Goal: Contribute content

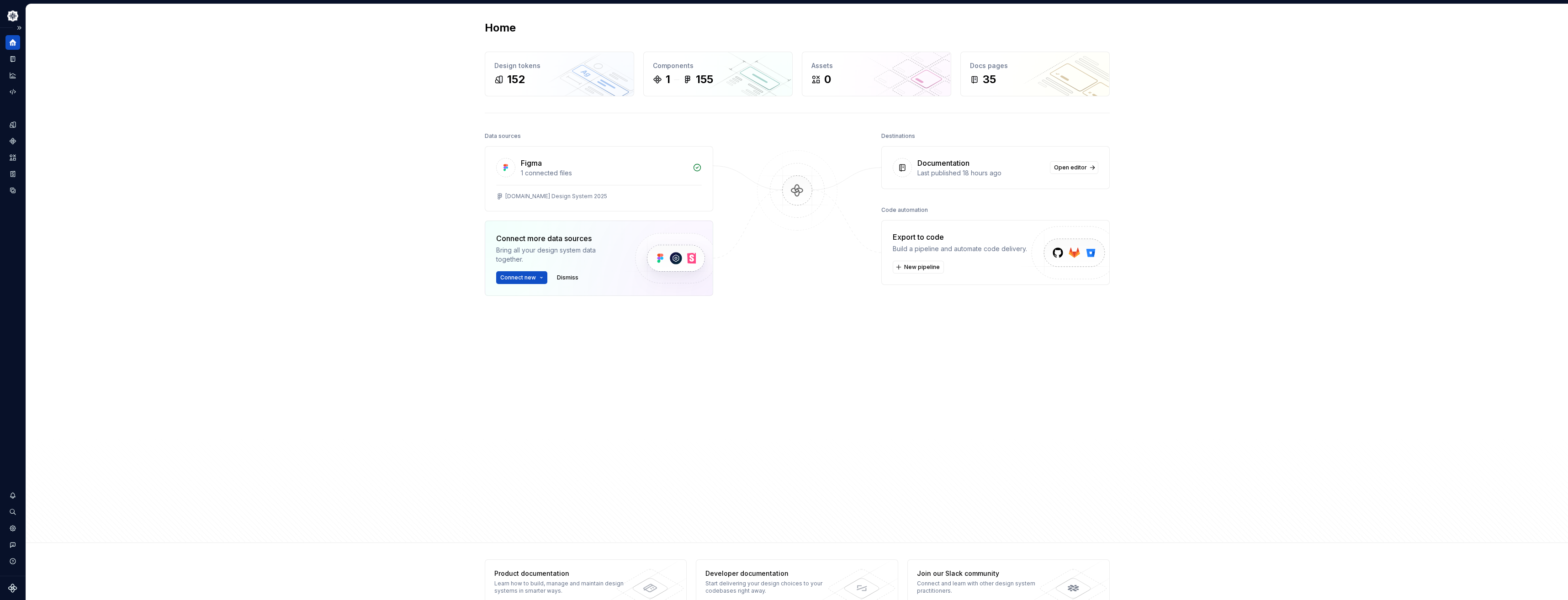
click at [15, 40] on icon "Home" at bounding box center [12, 42] width 8 height 8
click at [14, 43] on icon "Home" at bounding box center [13, 43] width 7 height 7
click at [11, 59] on icon "Documentation" at bounding box center [12, 59] width 4 height 6
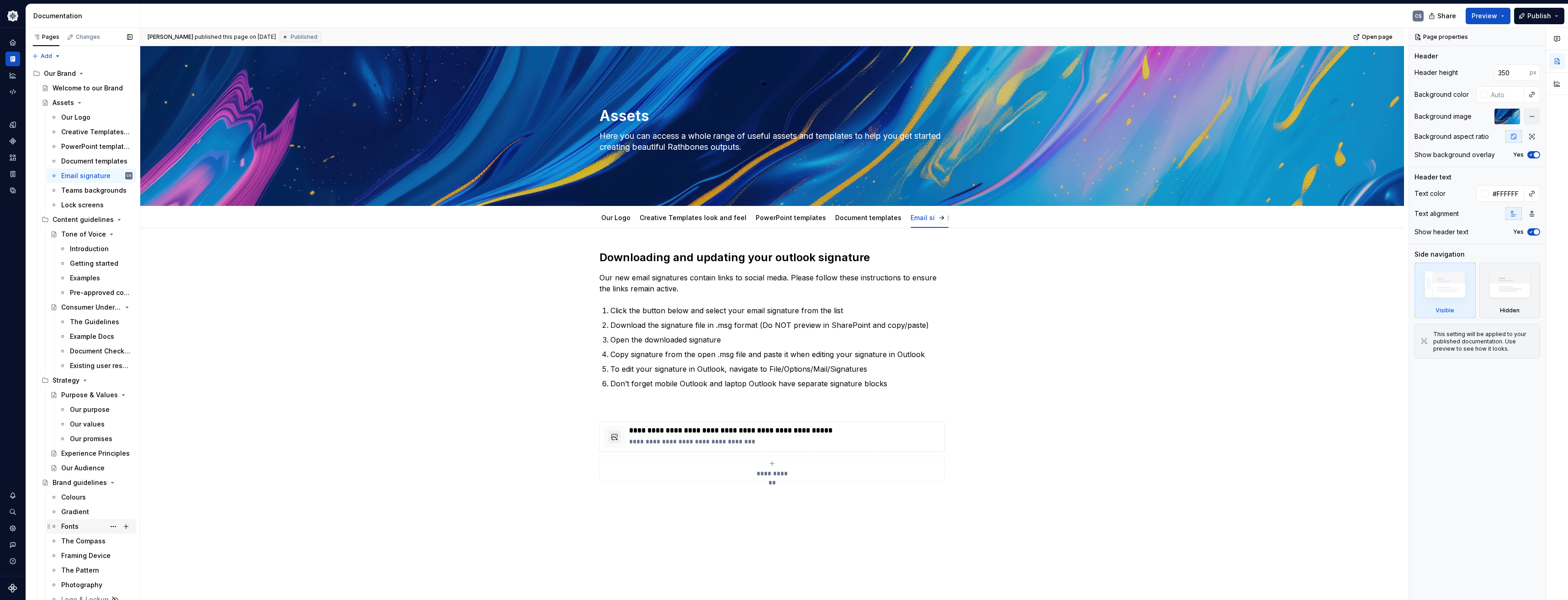
click at [77, 523] on div "Fonts" at bounding box center [70, 526] width 17 height 9
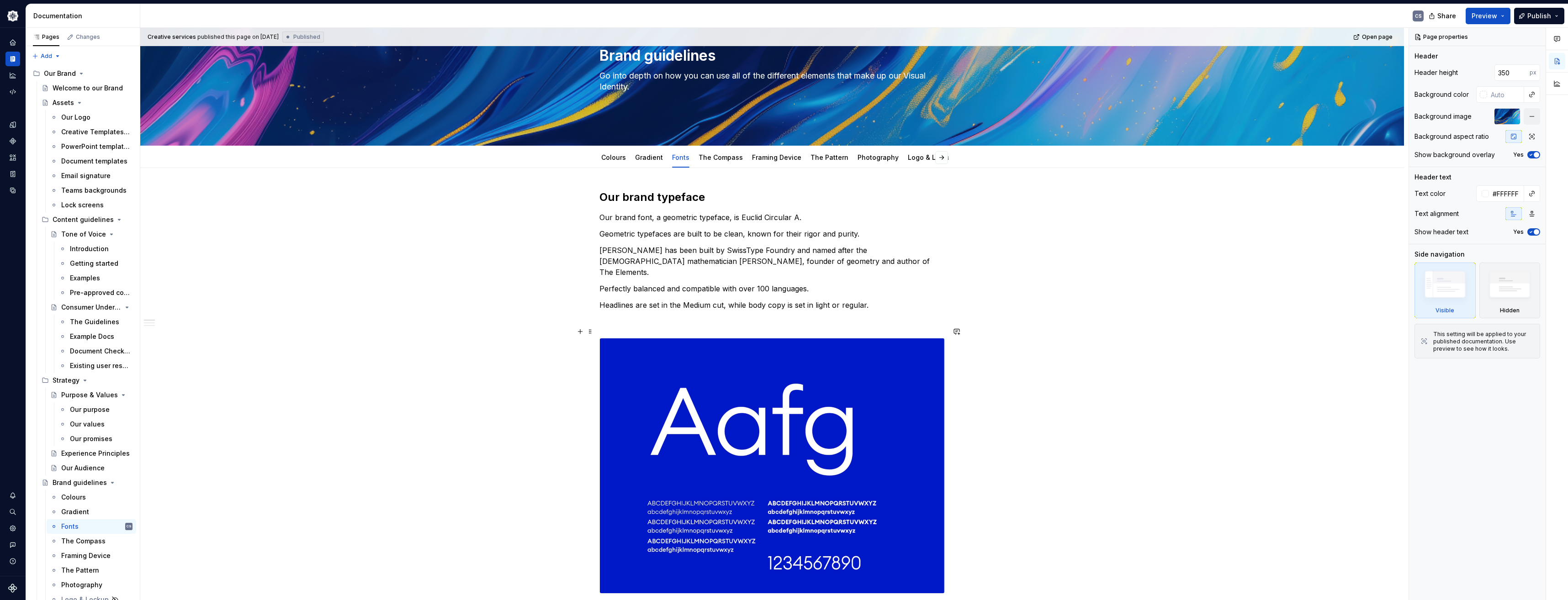
scroll to position [46, 0]
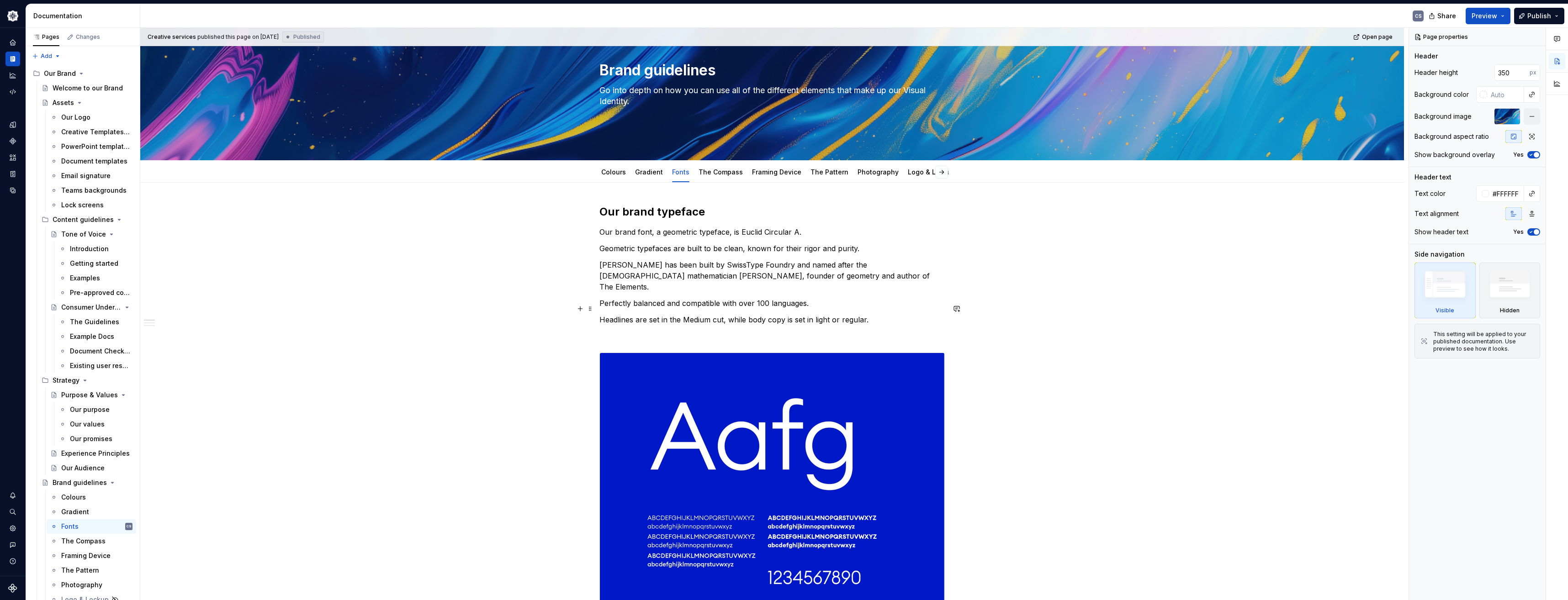
click at [848, 314] on p "Headlines are set in the Medium cut, while body copy is set in light or regular." at bounding box center [772, 319] width 346 height 11
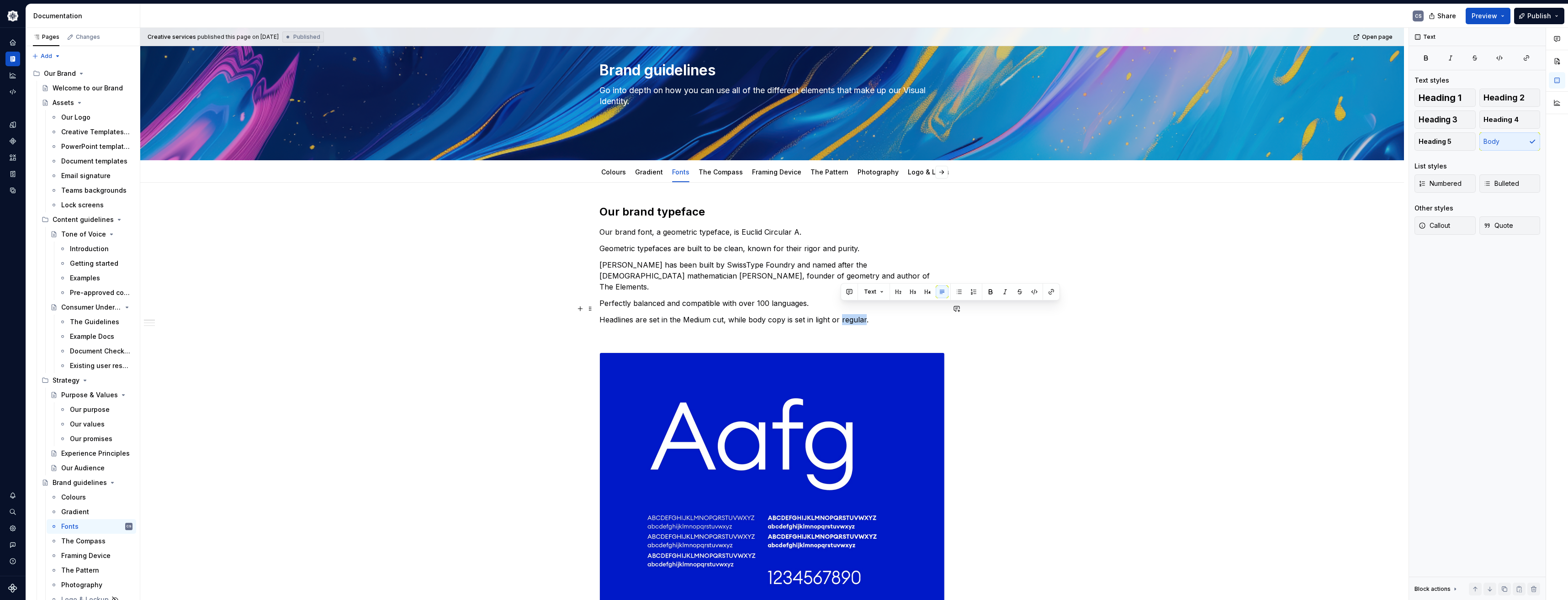
click at [848, 314] on p "Headlines are set in the Medium cut, while body copy is set in light or regular." at bounding box center [772, 319] width 346 height 11
click at [866, 314] on p "Headlines are set in the Medium cut, while body copy is set in light or regular." at bounding box center [772, 319] width 346 height 11
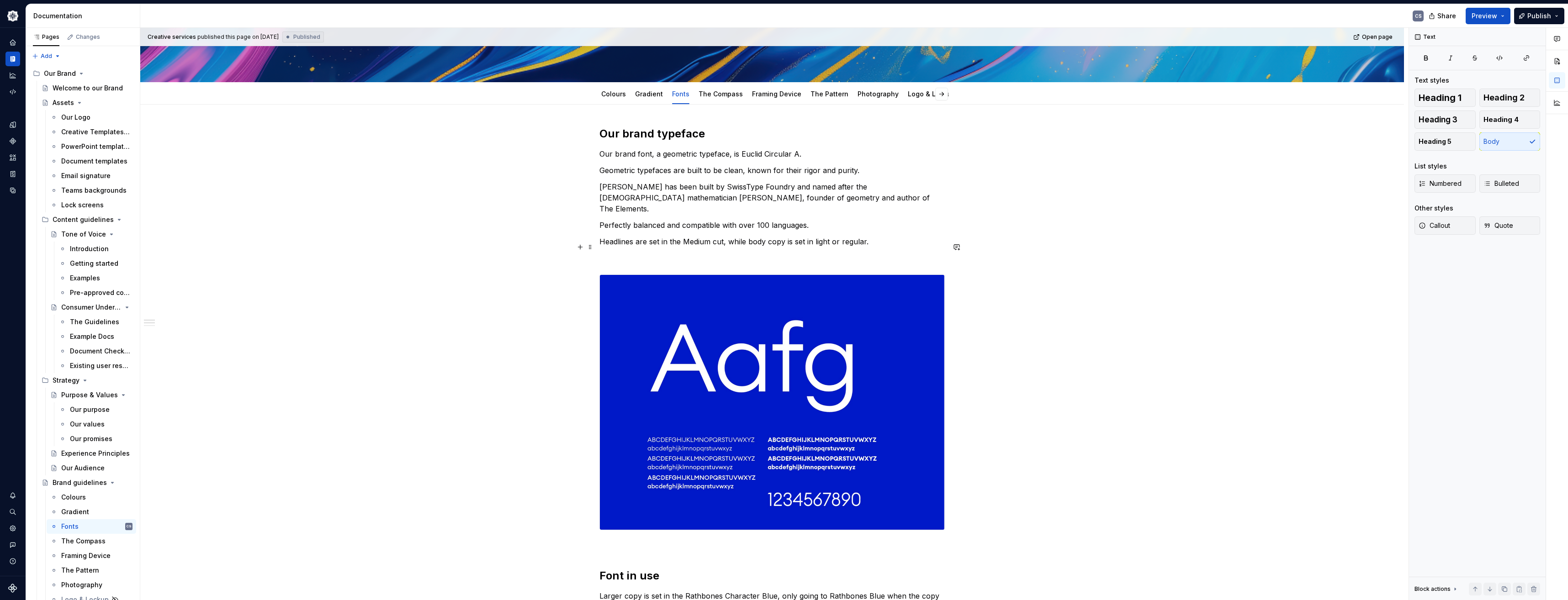
scroll to position [91, 0]
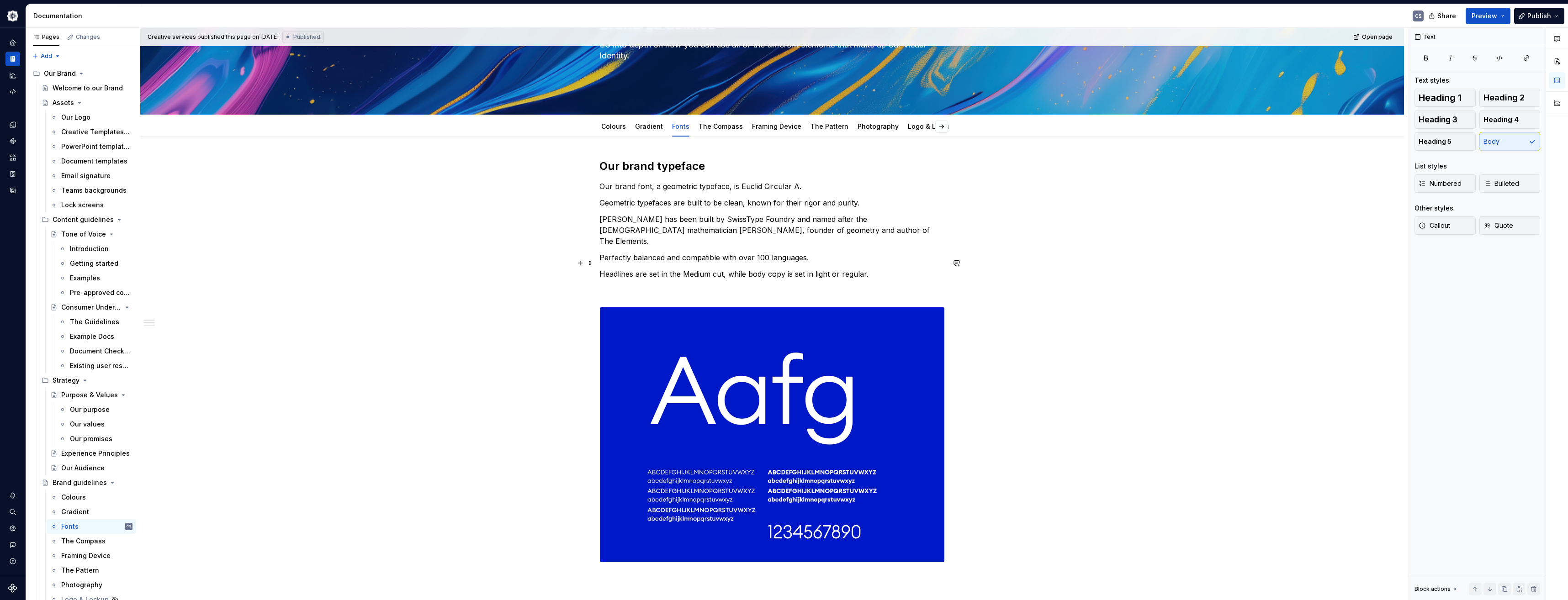
click at [694, 268] on p "Headlines are set in the Medium cut, while body copy is set in light or regular." at bounding box center [772, 274] width 346 height 11
type textarea "*"
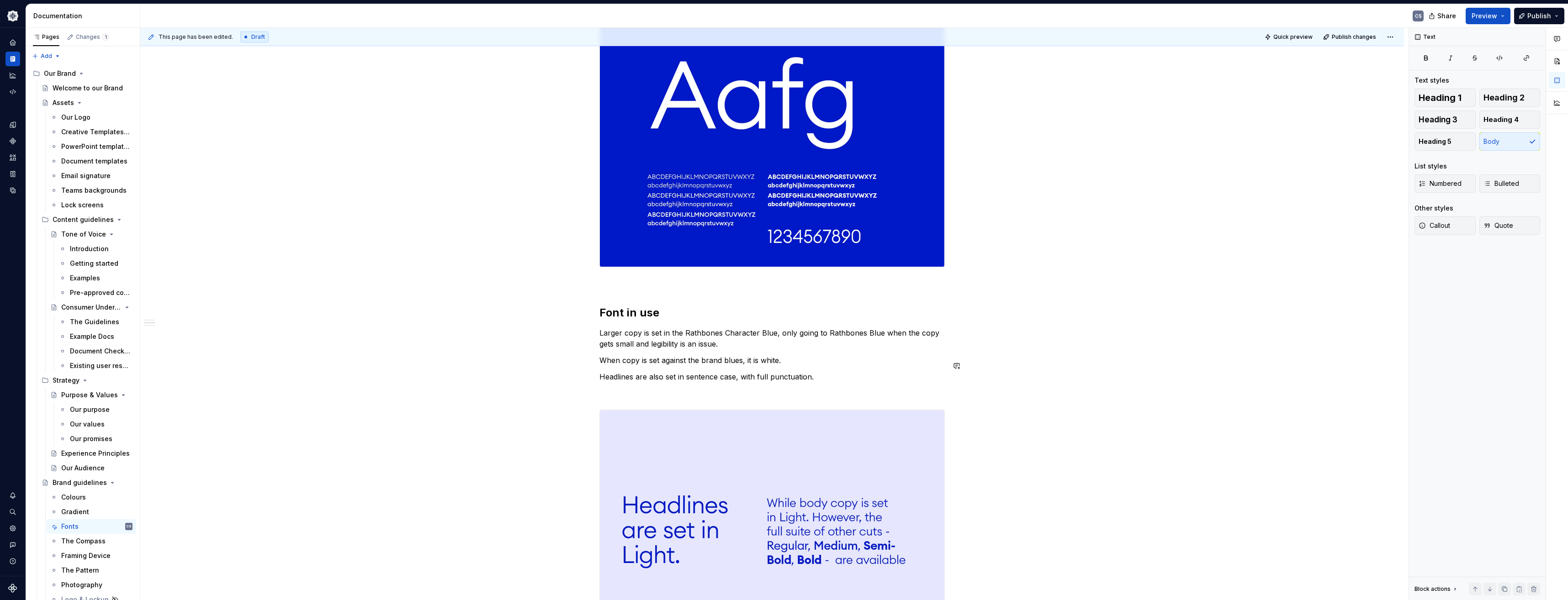
scroll to position [457, 0]
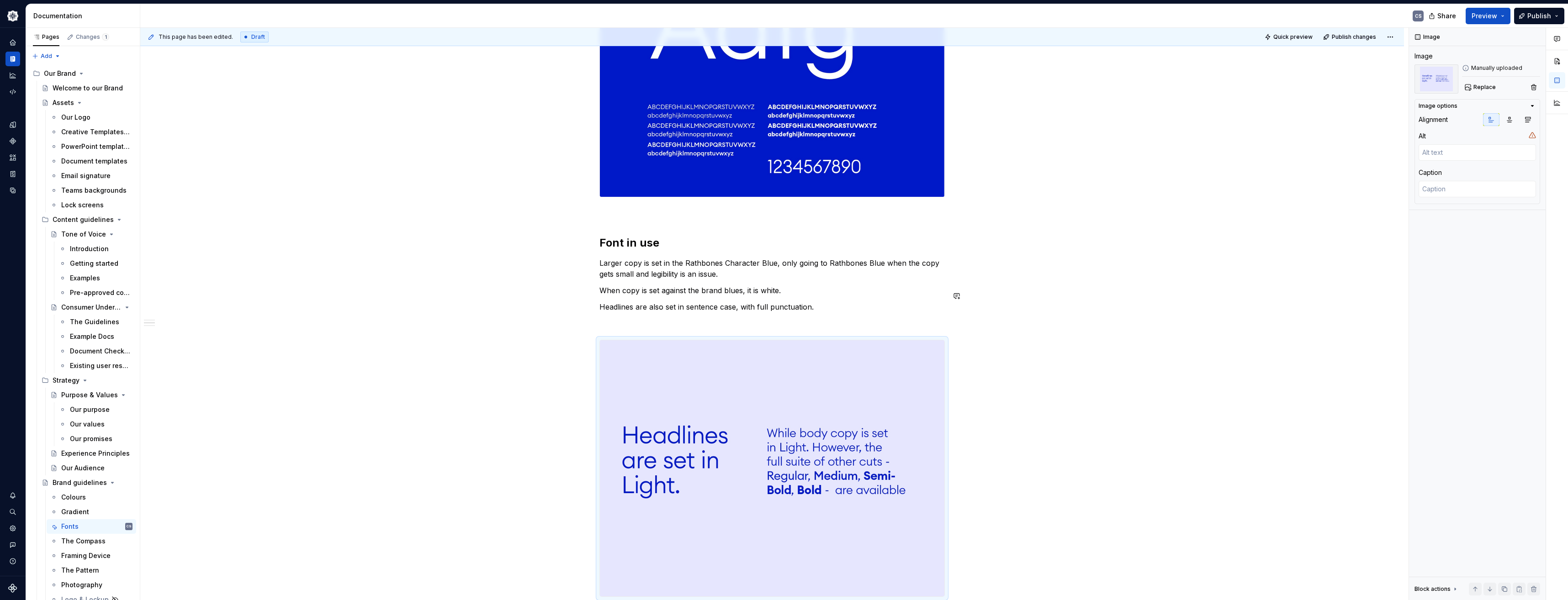
click at [776, 436] on img at bounding box center [772, 468] width 344 height 256
click at [589, 334] on span at bounding box center [590, 333] width 7 height 13
click at [606, 416] on div "Delete" at bounding box center [633, 414] width 59 height 9
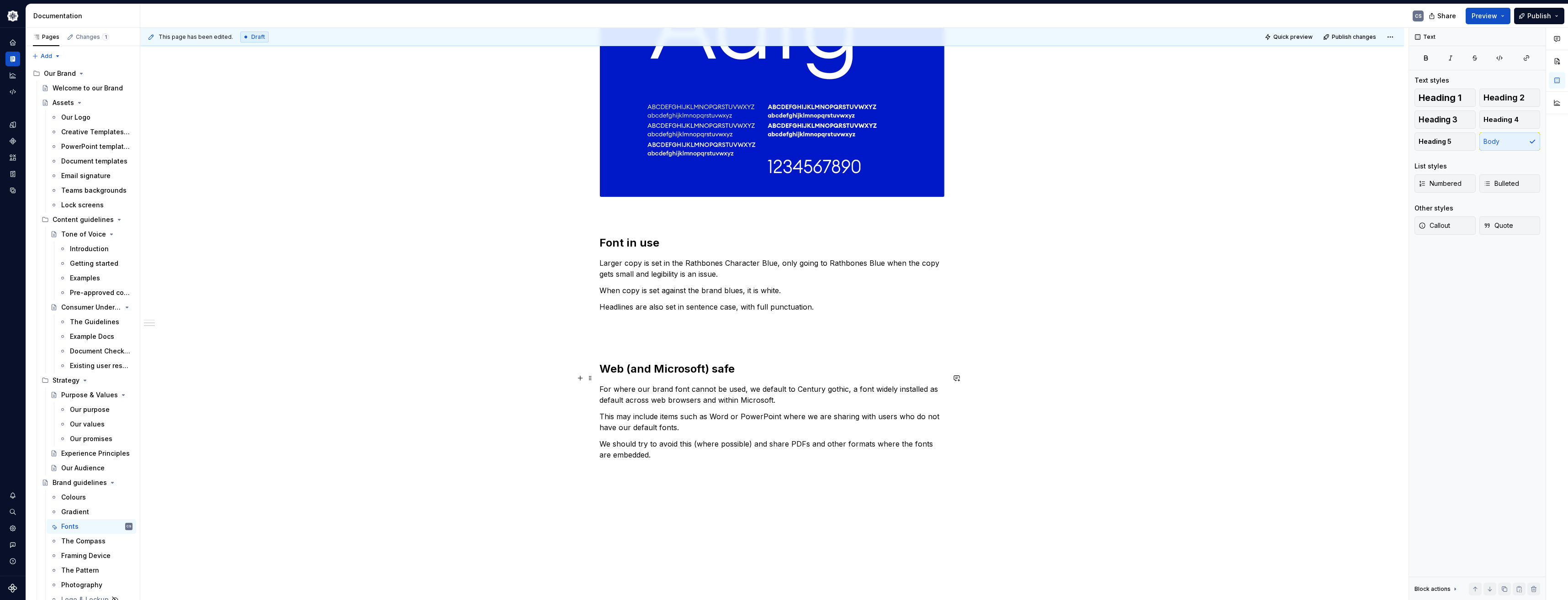
click at [1199, 377] on div "Our brand typeface Our brand font, a geometric typeface, is Euclid Circular A. …" at bounding box center [772, 211] width 1264 height 879
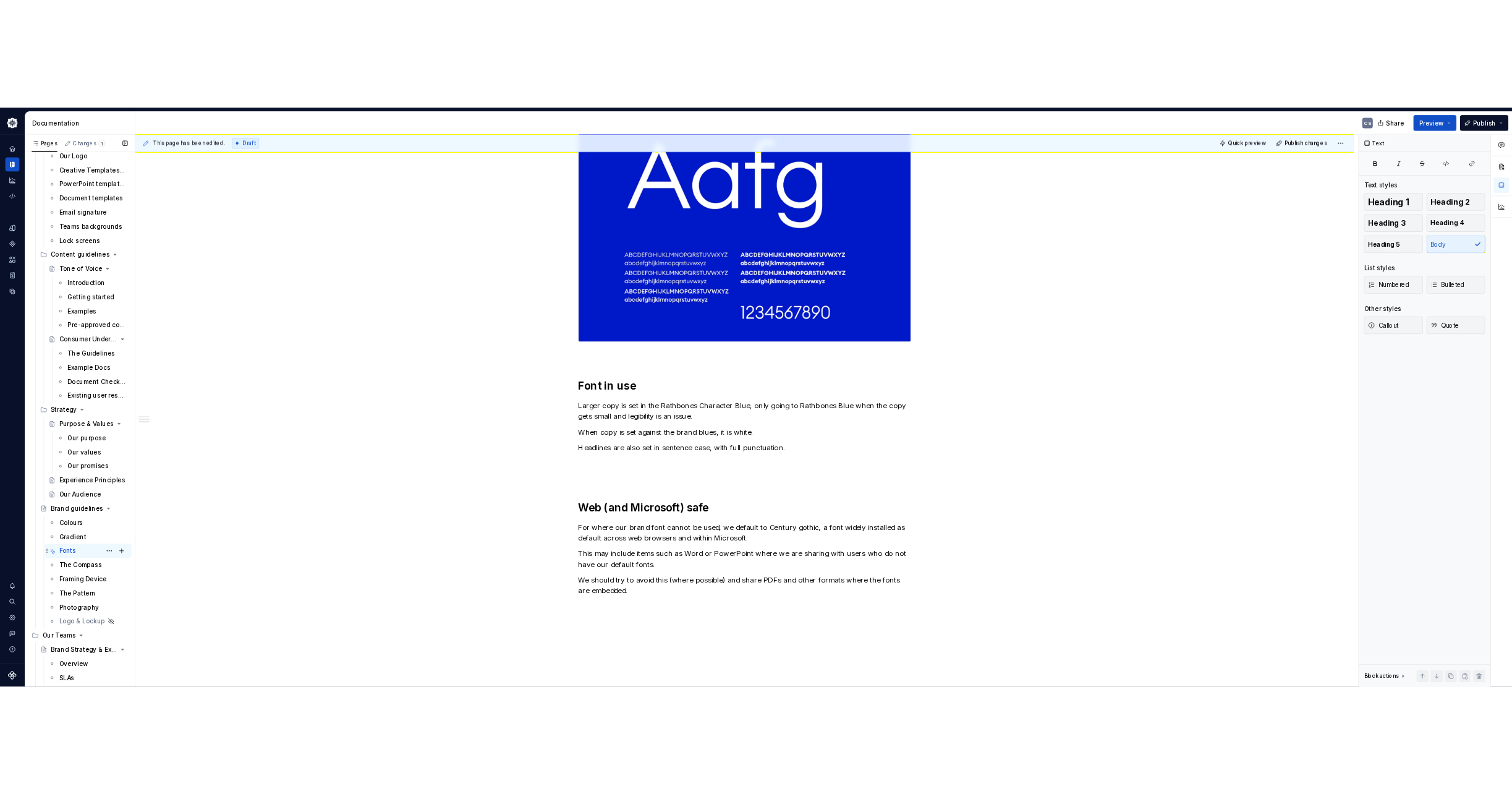
scroll to position [124, 0]
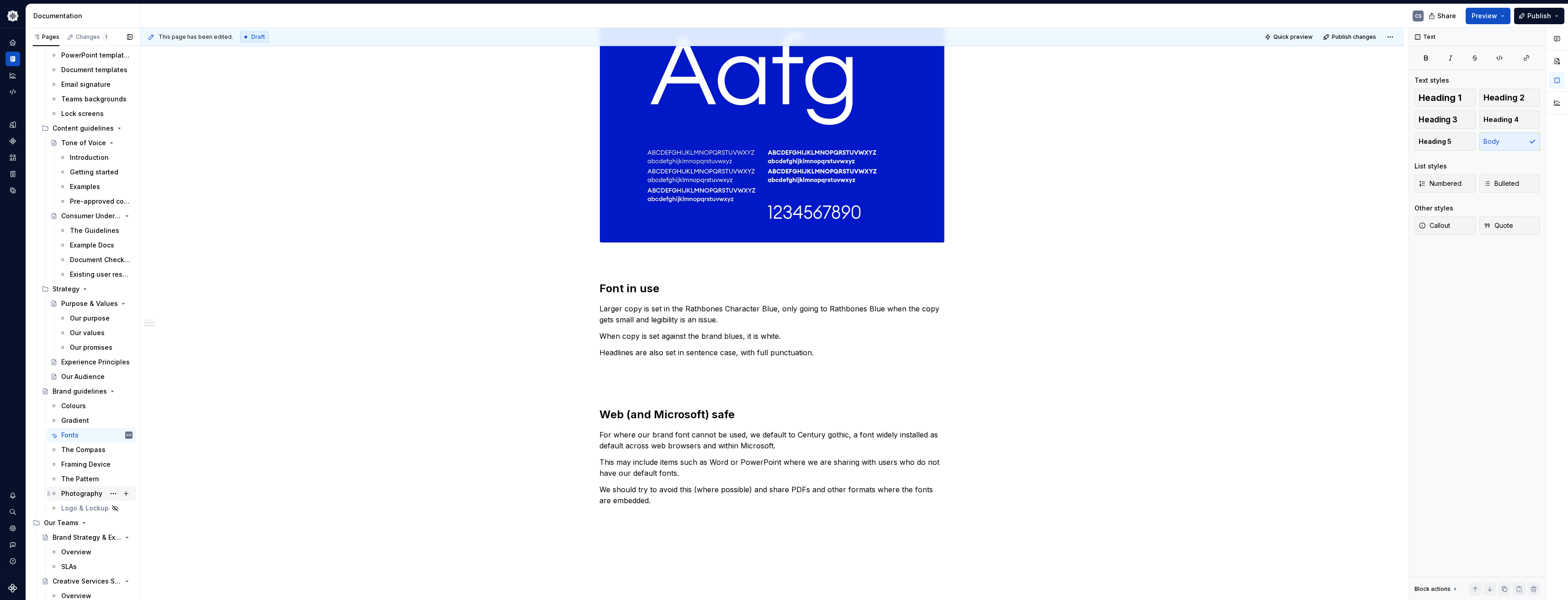
click at [90, 494] on div "Photography" at bounding box center [82, 493] width 41 height 9
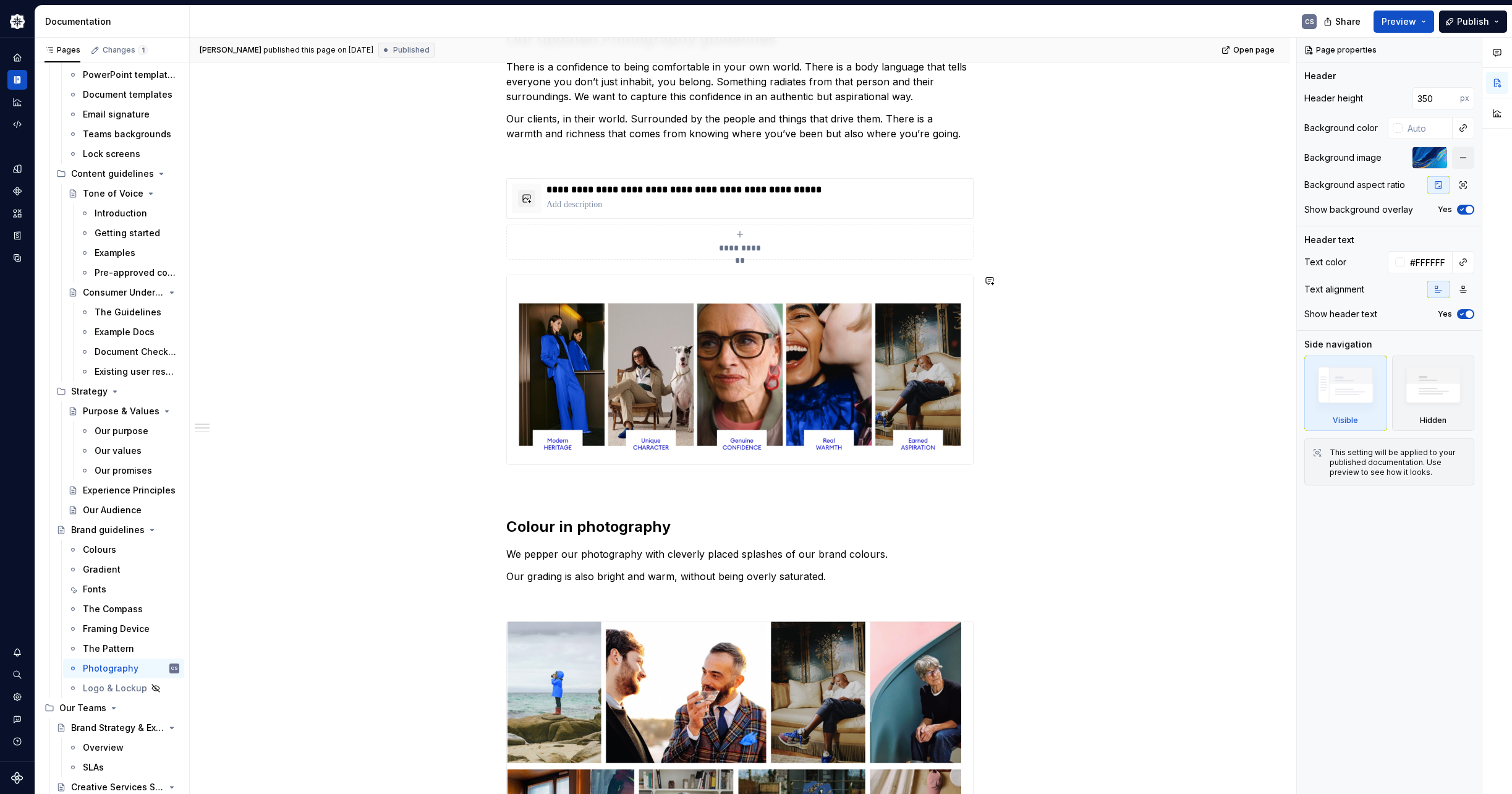
scroll to position [371, 0]
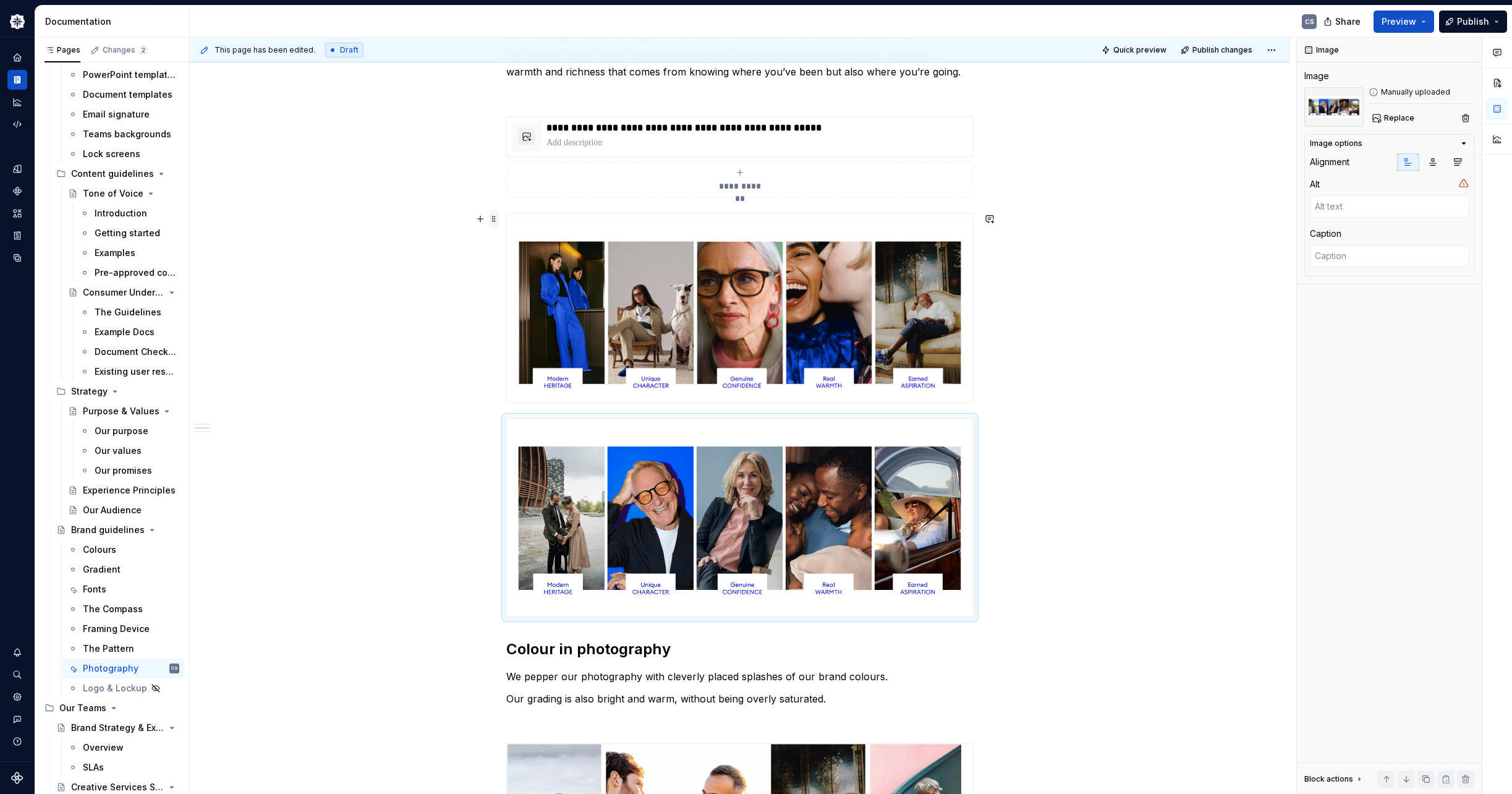
click at [494, 221] on span at bounding box center [494, 218] width 10 height 18
click at [515, 334] on div "Delete" at bounding box center [552, 328] width 80 height 13
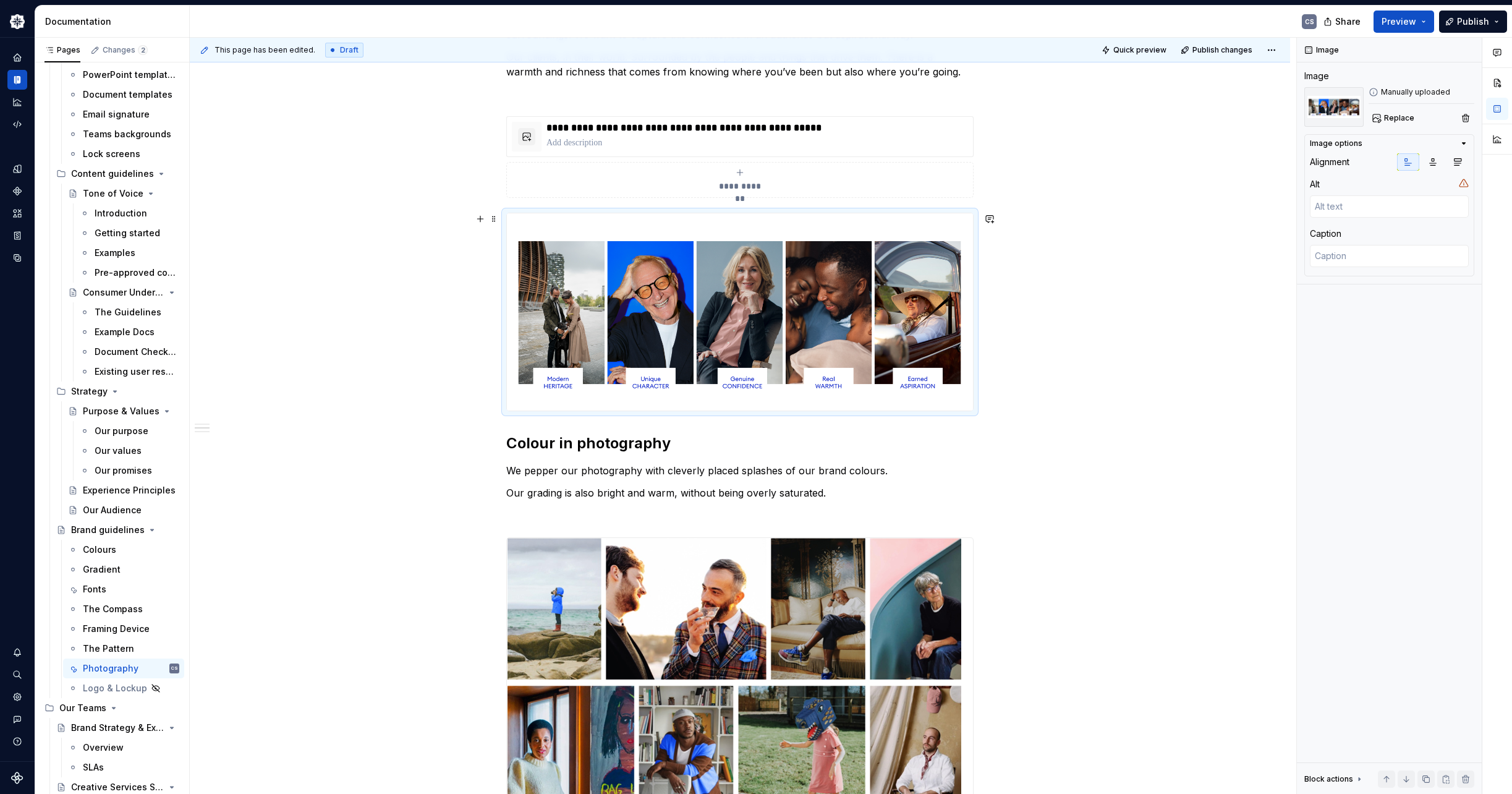
click at [1151, 349] on div "**********" at bounding box center [740, 799] width 1100 height 1722
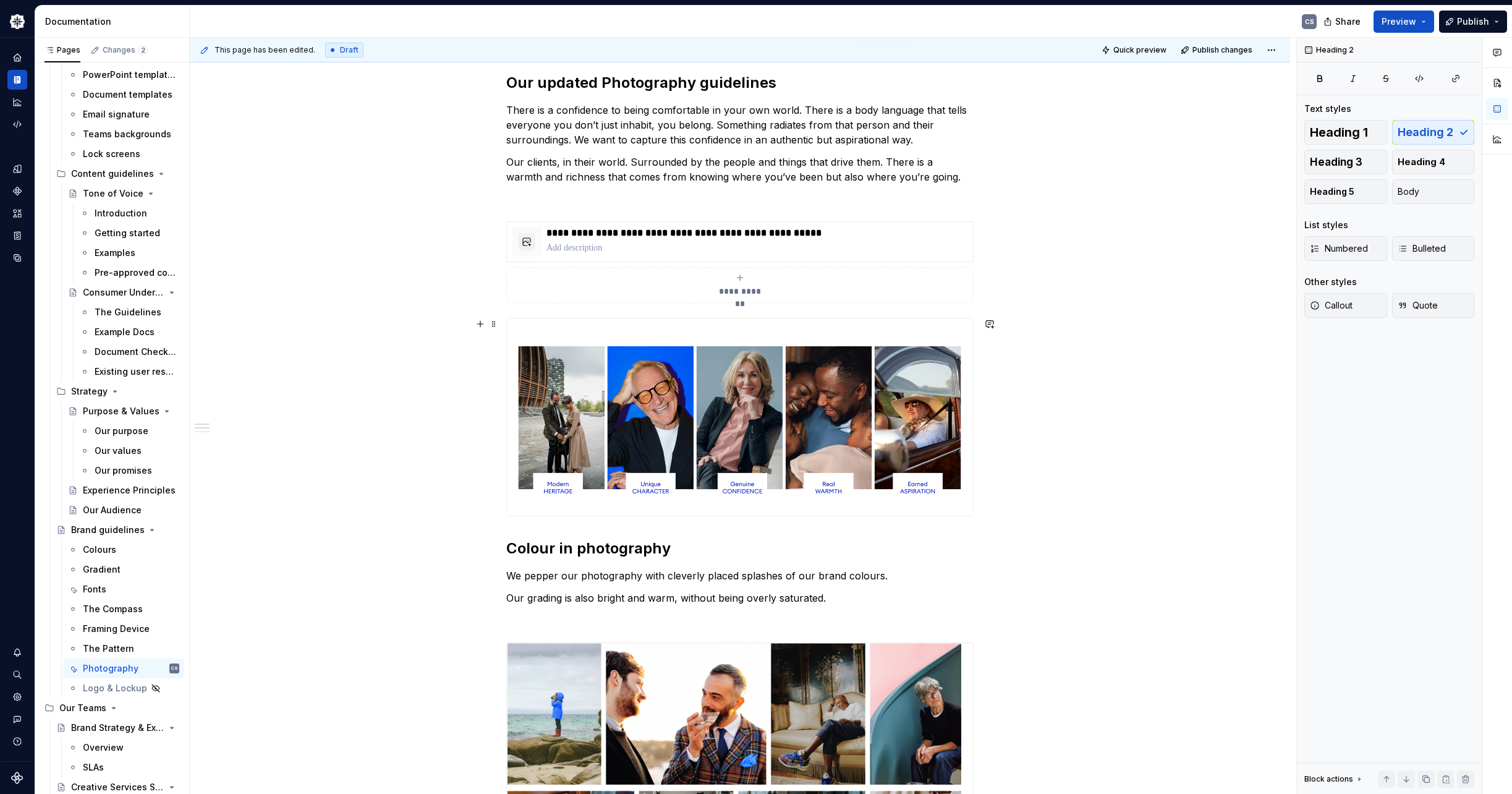
scroll to position [248, 0]
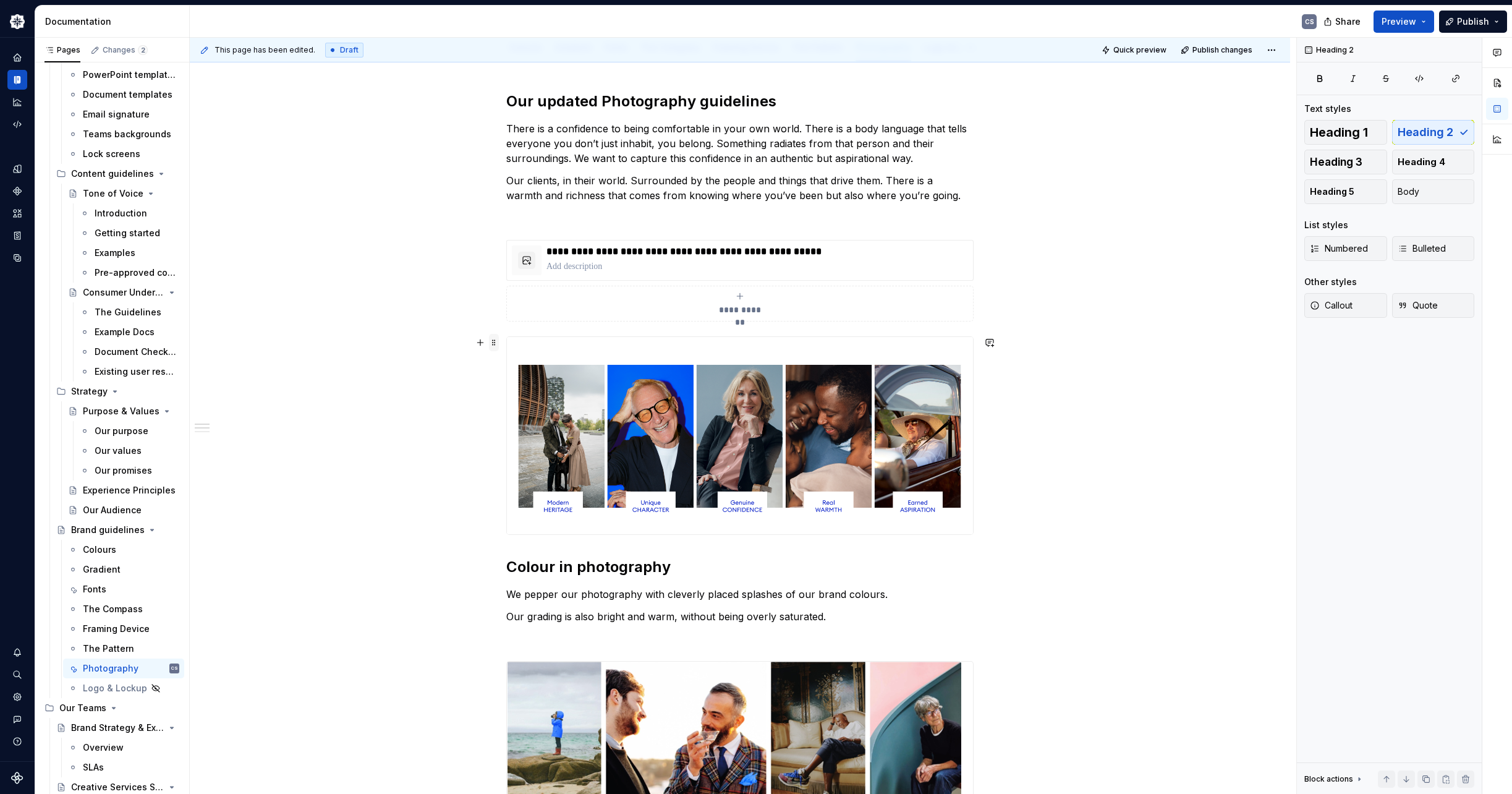
click at [494, 346] on span at bounding box center [494, 342] width 10 height 18
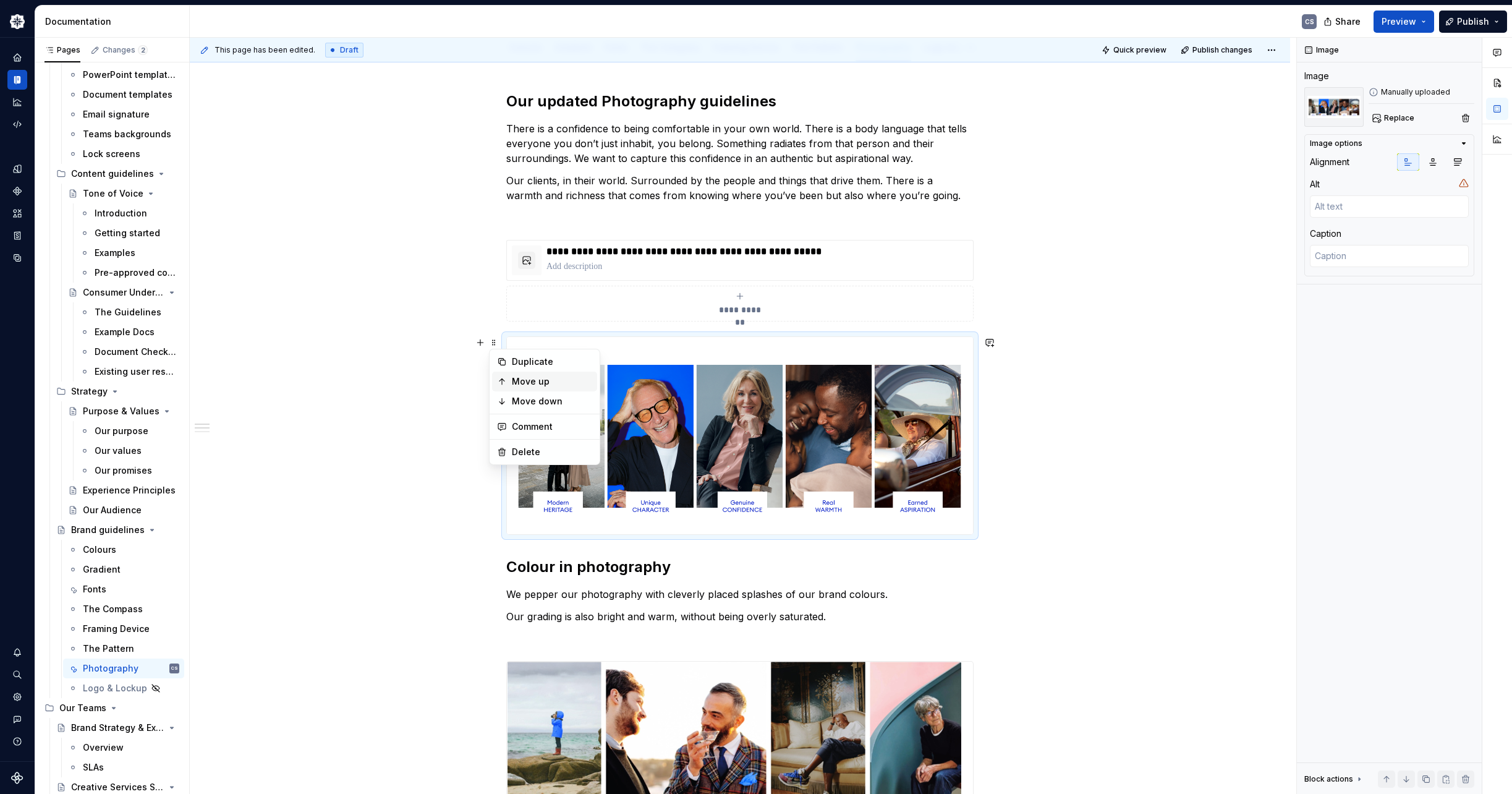
click at [534, 381] on div "Move up" at bounding box center [552, 381] width 80 height 13
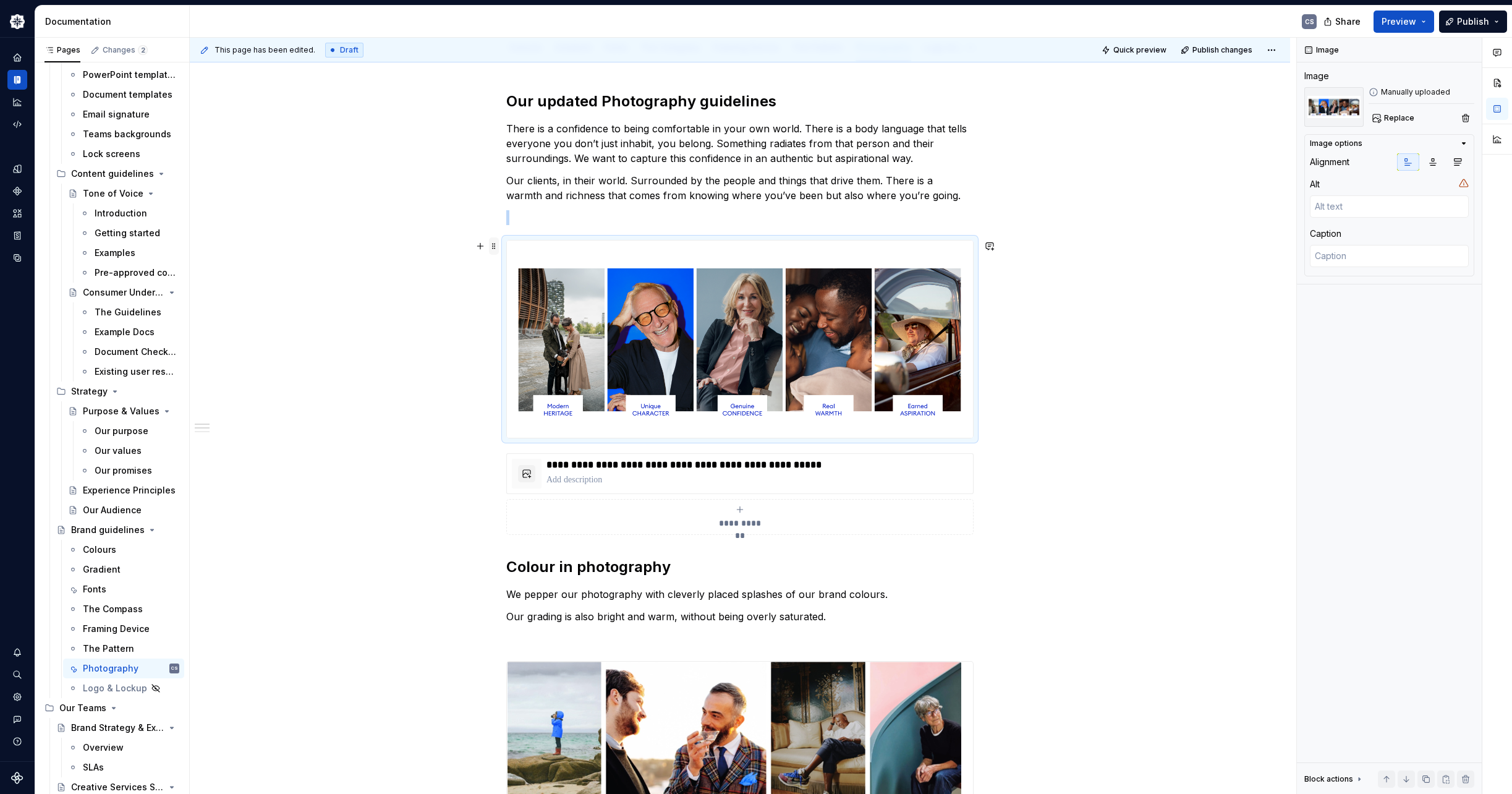
click at [492, 250] on span at bounding box center [494, 246] width 10 height 18
click at [530, 311] on div "Move down" at bounding box center [545, 305] width 105 height 20
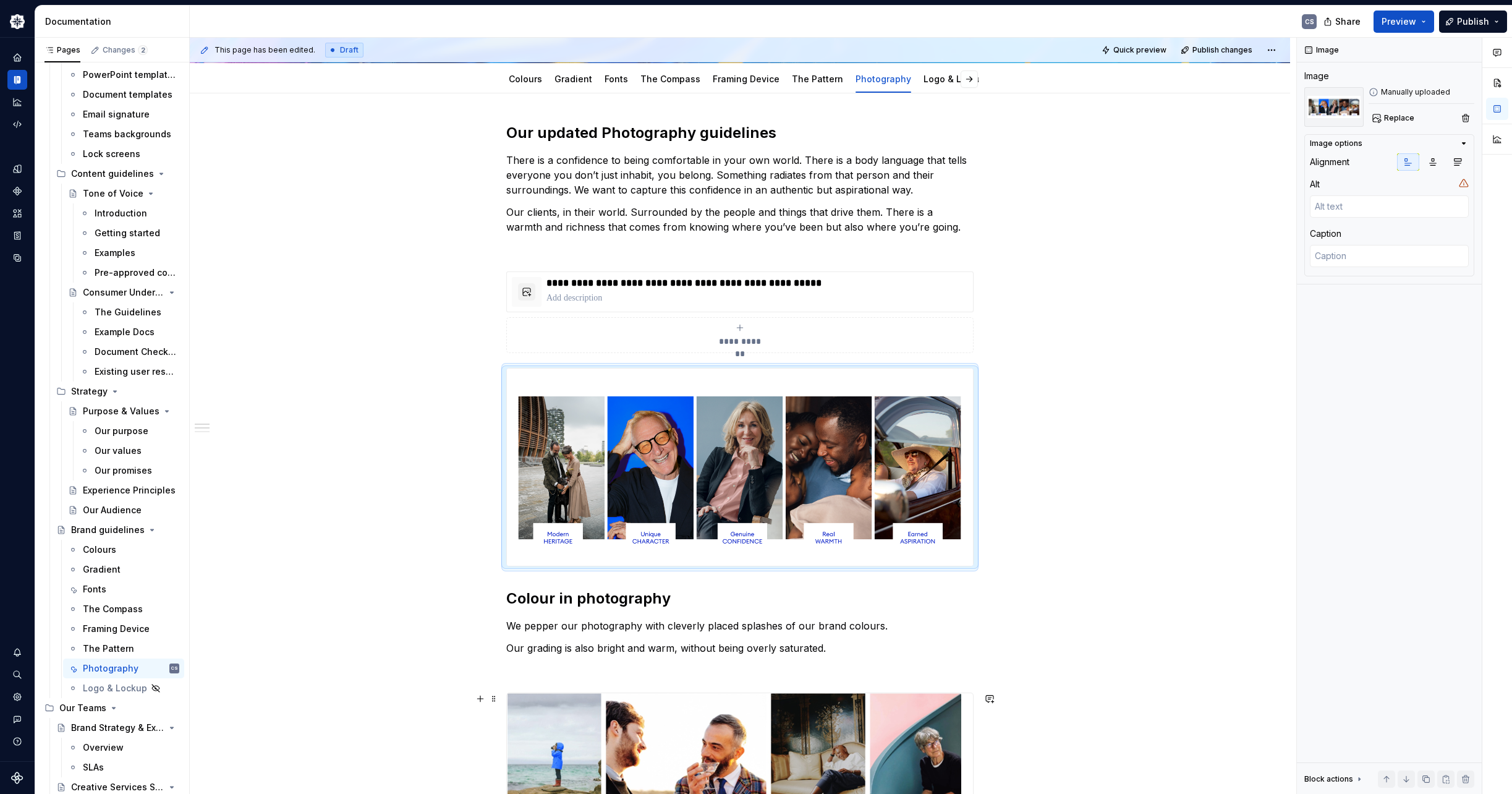
scroll to position [124, 0]
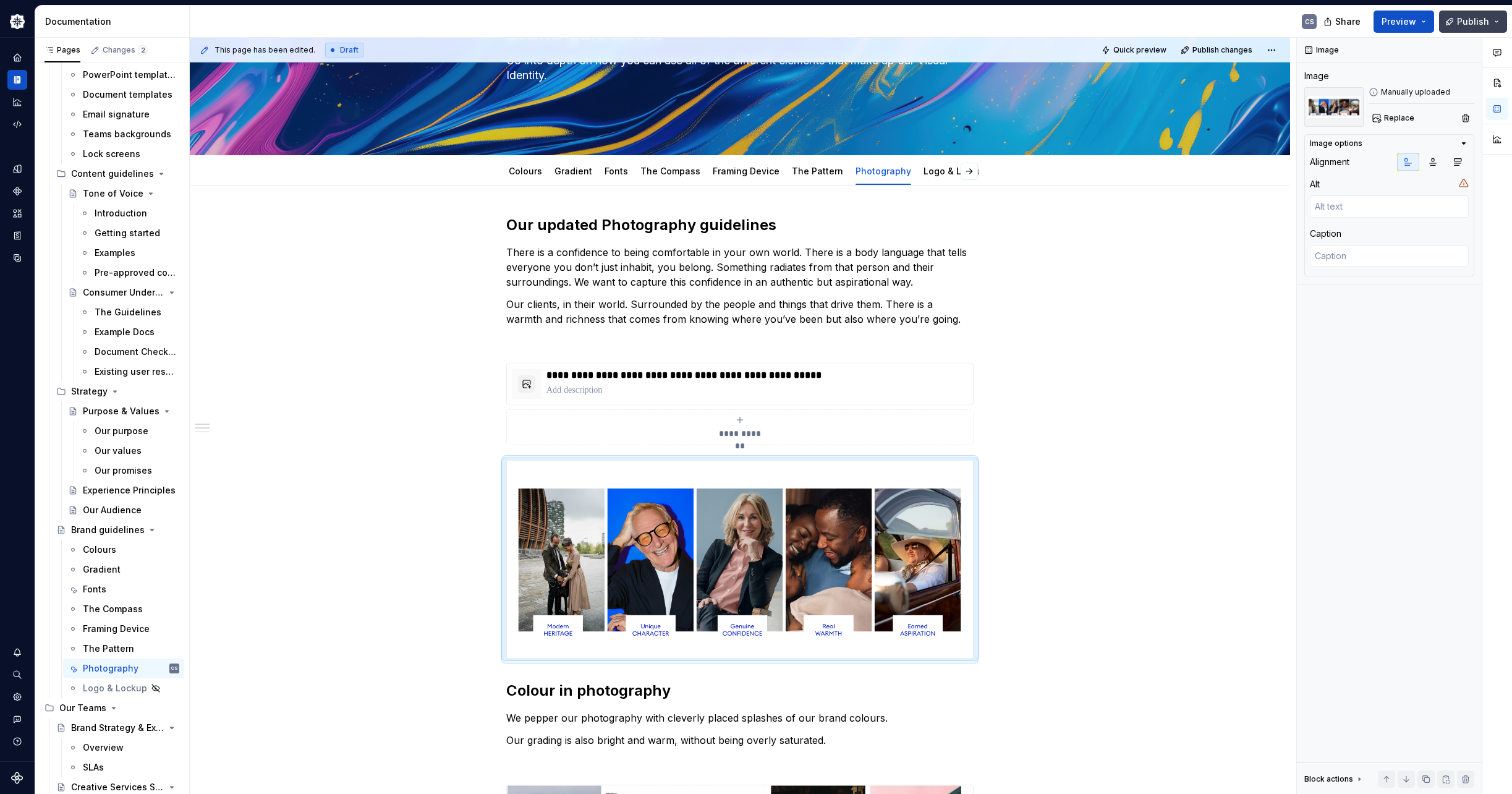
click at [1490, 23] on button "Publish" at bounding box center [1473, 22] width 68 height 23
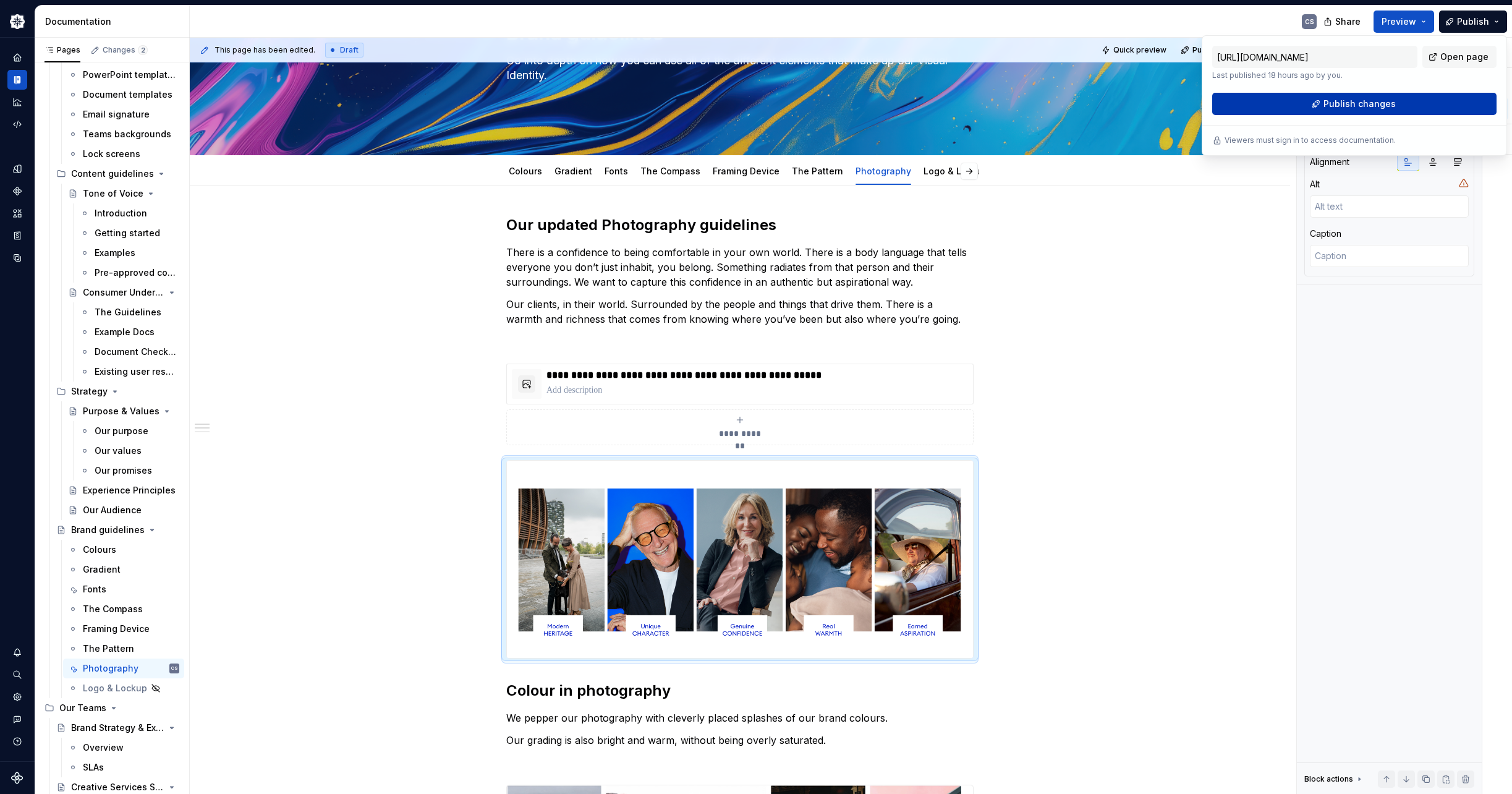
drag, startPoint x: 1490, startPoint y: 23, endPoint x: 1397, endPoint y: 108, distance: 126.0
click at [1397, 108] on button "Publish changes" at bounding box center [1355, 104] width 284 height 23
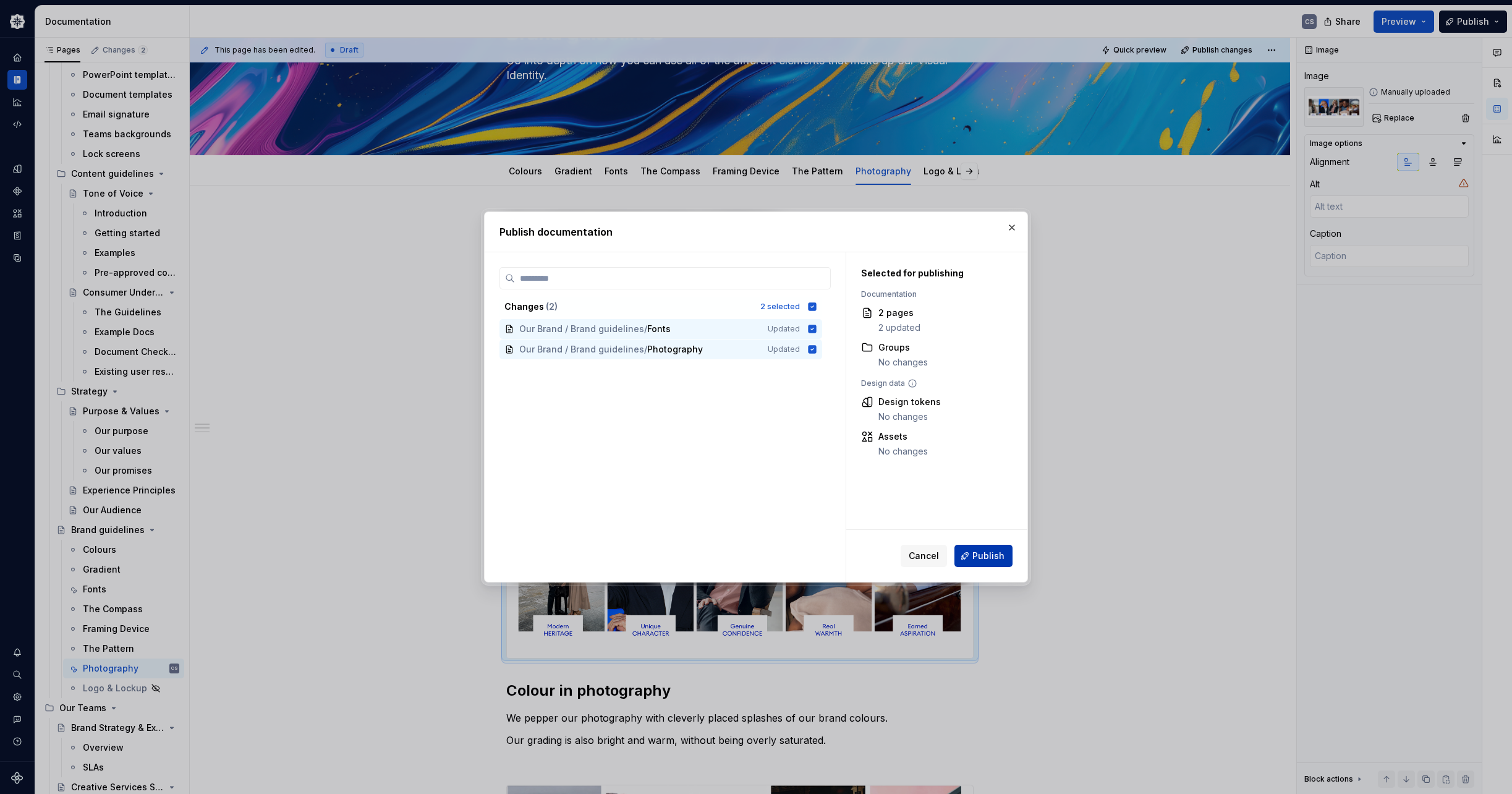
click at [991, 556] on span "Publish" at bounding box center [988, 556] width 32 height 13
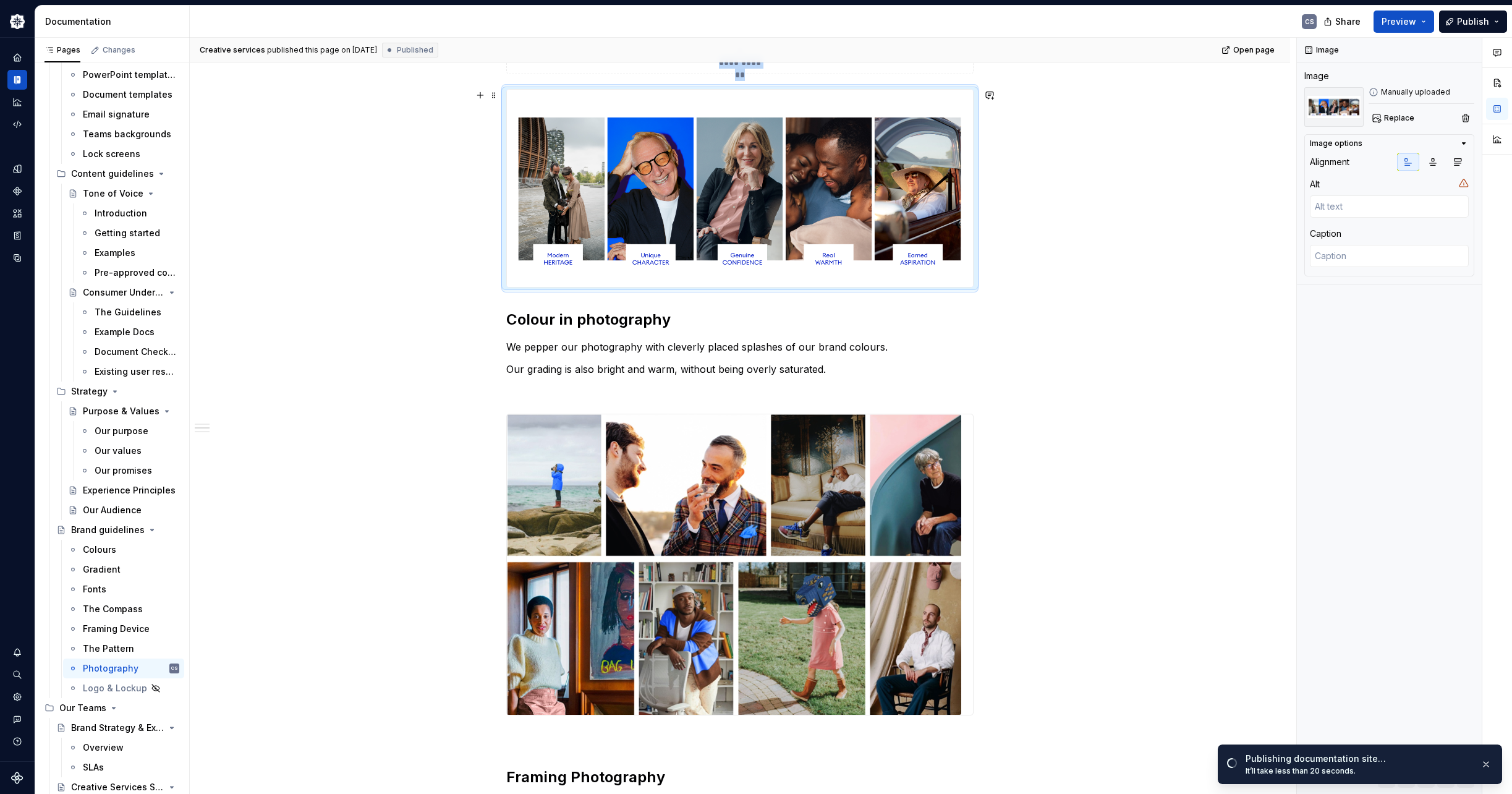
scroll to position [248, 0]
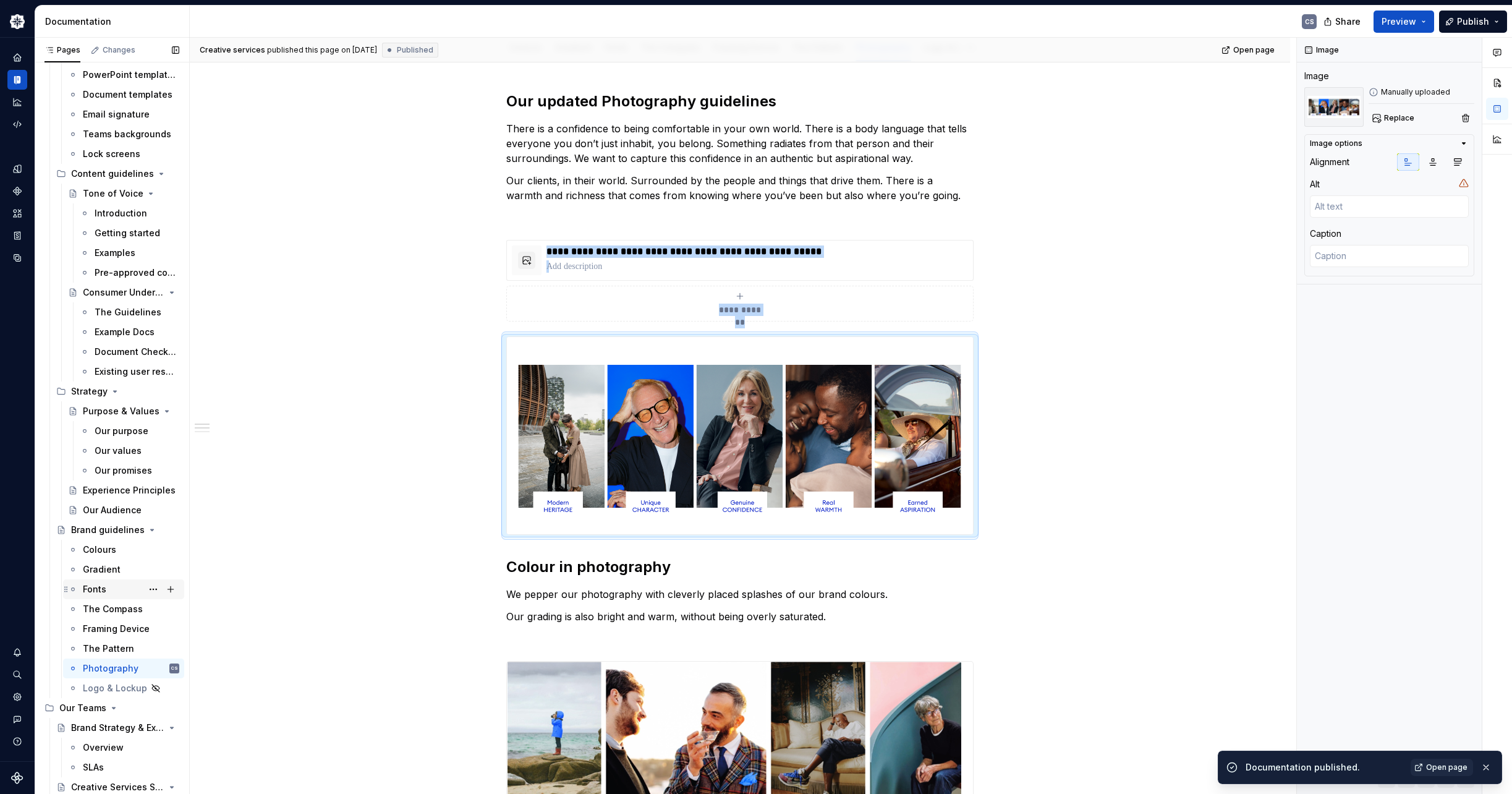
click at [102, 588] on div "Fonts" at bounding box center [95, 589] width 23 height 13
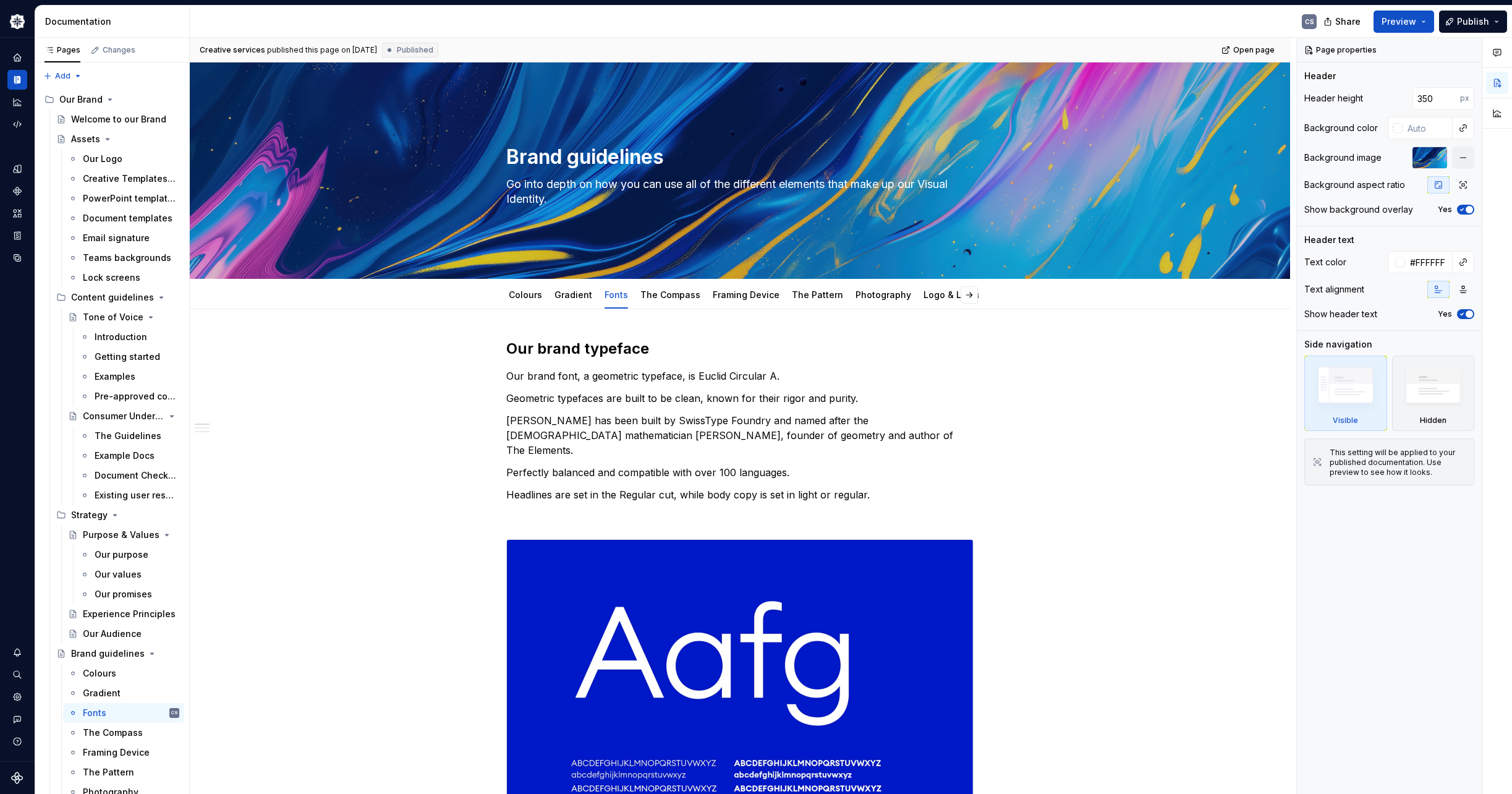
type textarea "*"
